Goal: Task Accomplishment & Management: Use online tool/utility

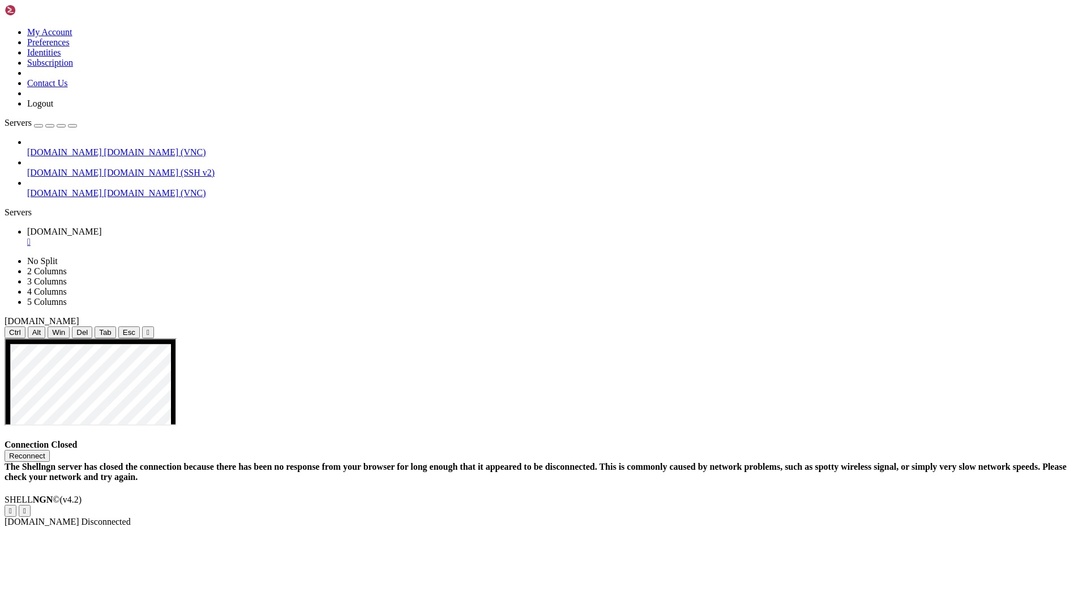
click at [50, 450] on button "Reconnect" at bounding box center [27, 456] width 45 height 12
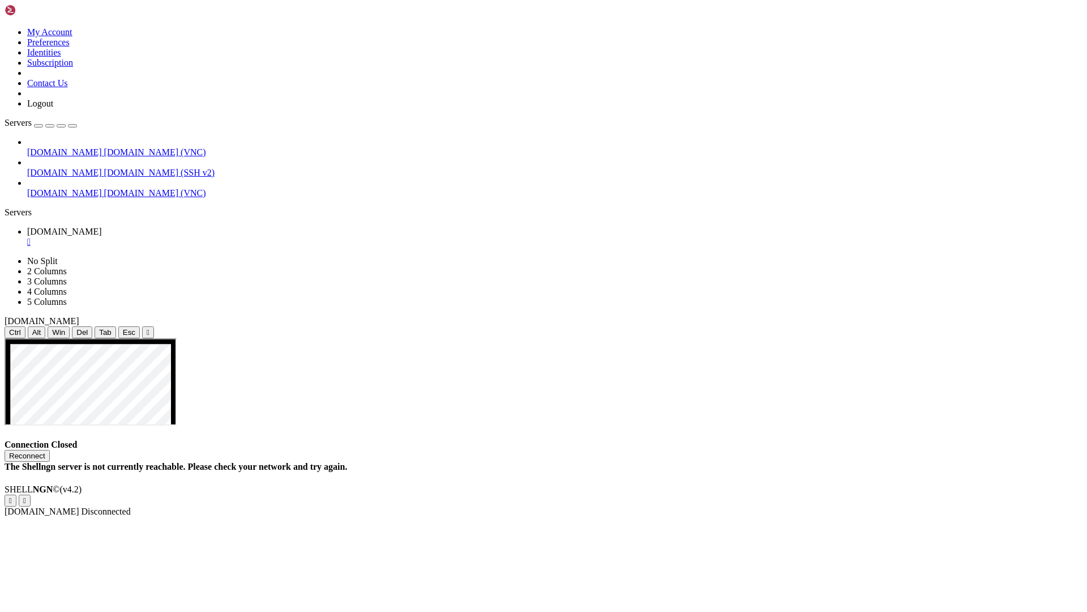
click at [50, 450] on button "Reconnect" at bounding box center [27, 456] width 45 height 12
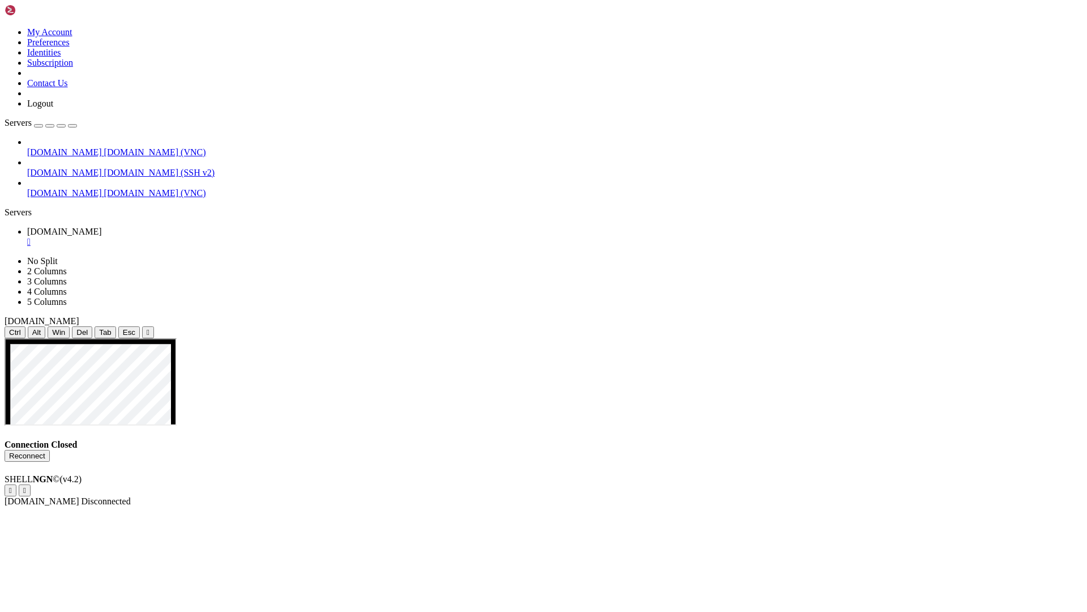
click at [50, 450] on button "Reconnect" at bounding box center [27, 456] width 45 height 12
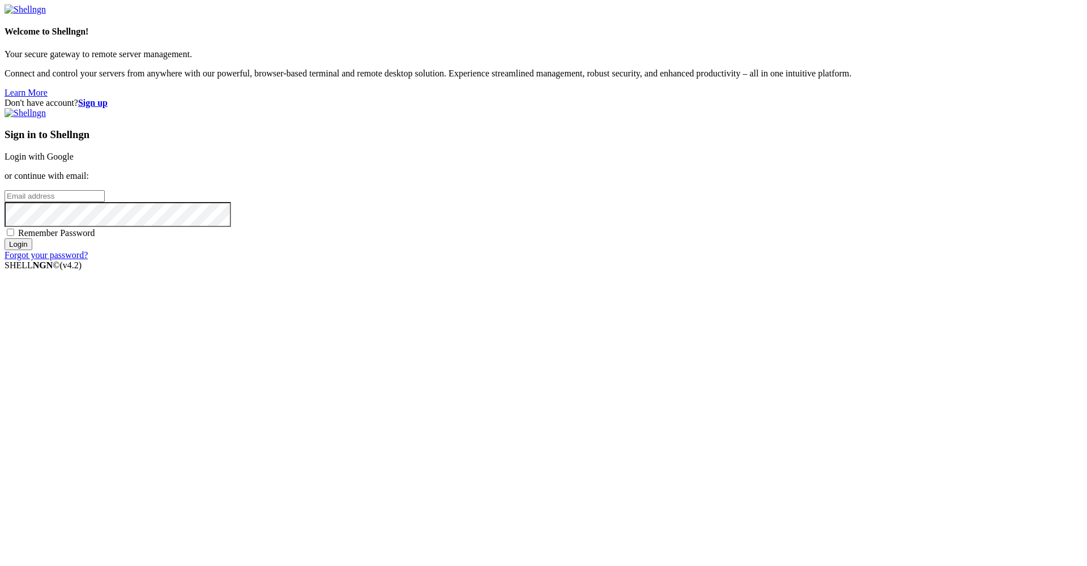
click at [74, 161] on link "Login with Google" at bounding box center [39, 157] width 69 height 10
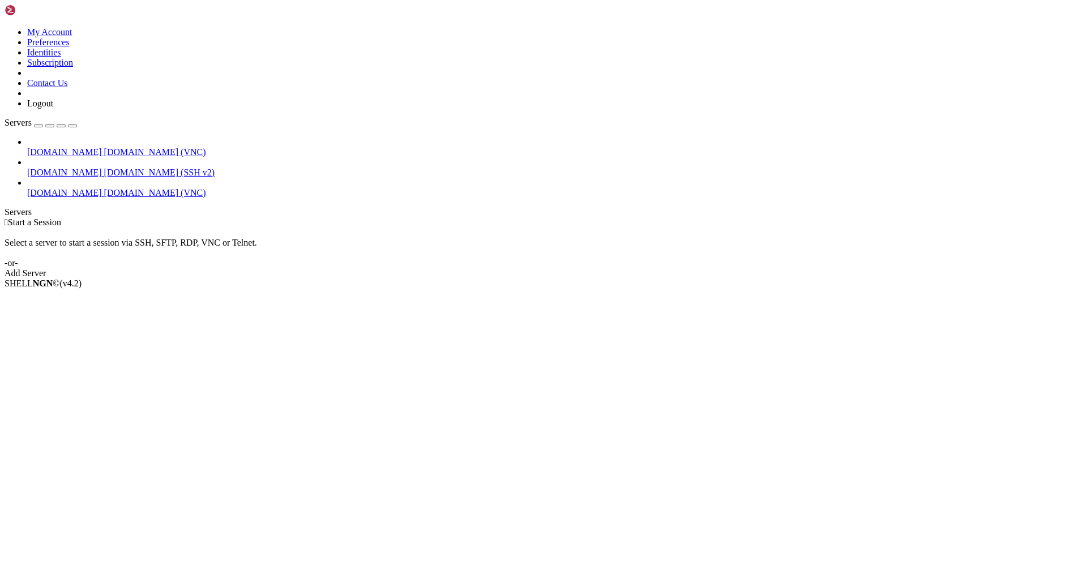
click at [104, 188] on span "[DOMAIN_NAME] (VNC)" at bounding box center [155, 193] width 102 height 10
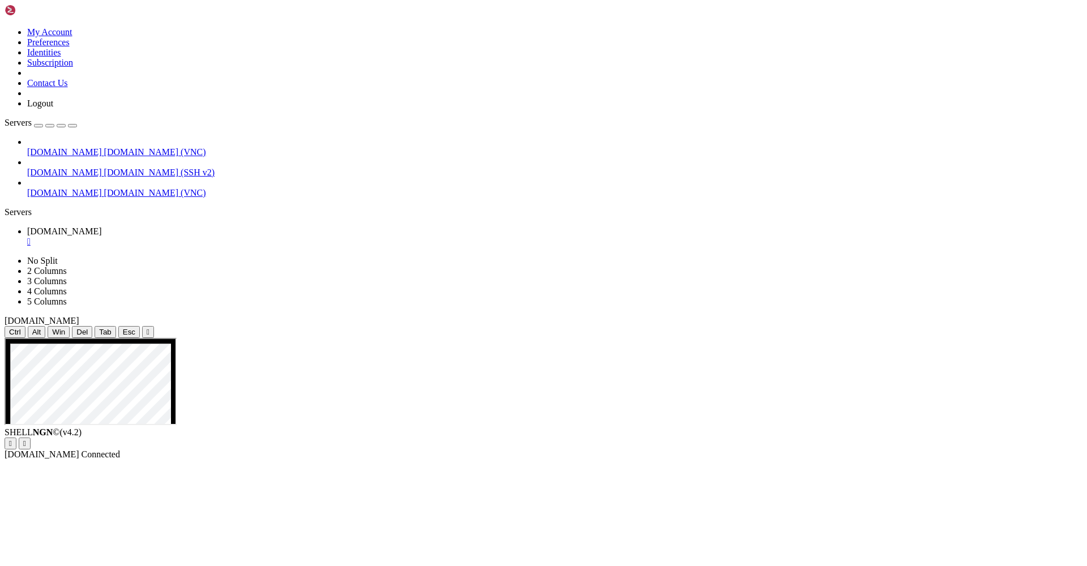
click at [150, 328] on div "" at bounding box center [148, 332] width 3 height 8
